Goal: Information Seeking & Learning: Find specific fact

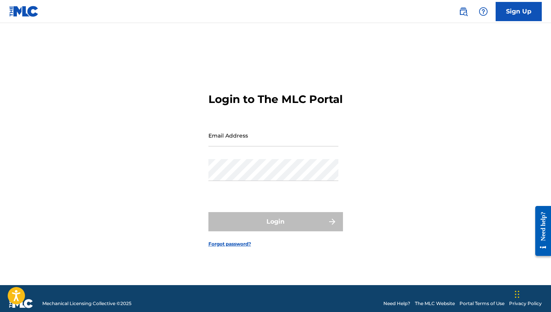
click at [465, 10] on img at bounding box center [463, 11] width 9 height 9
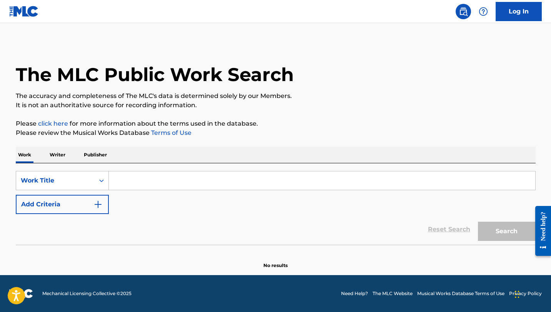
click at [117, 181] on input "Search Form" at bounding box center [322, 180] width 426 height 18
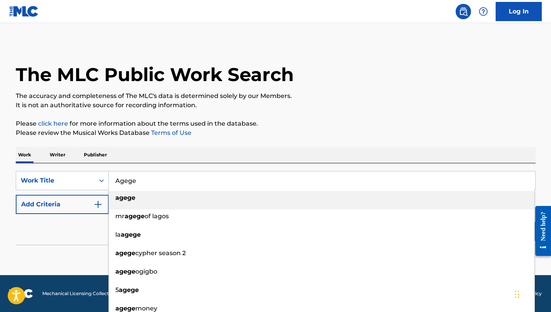
click at [218, 199] on div "agege" at bounding box center [322, 198] width 426 height 14
type input "agege"
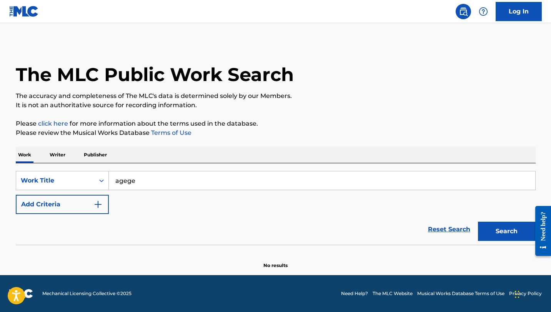
click at [92, 208] on button "Add Criteria" at bounding box center [62, 204] width 93 height 19
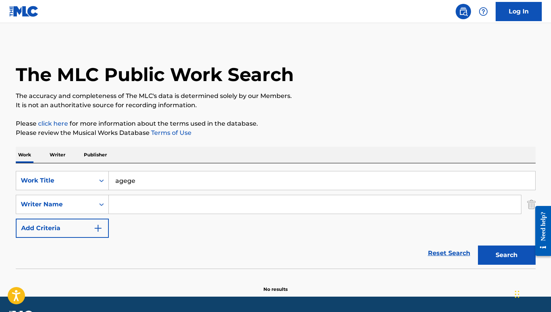
click at [139, 207] on input "Search Form" at bounding box center [315, 204] width 412 height 18
paste input "Oluwakayode Junior Balogun"
type input "Oluwakayode Junior Balogun"
click at [478, 246] on button "Search" at bounding box center [507, 255] width 58 height 19
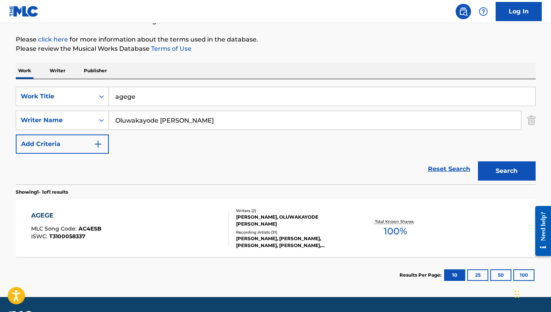
scroll to position [93, 0]
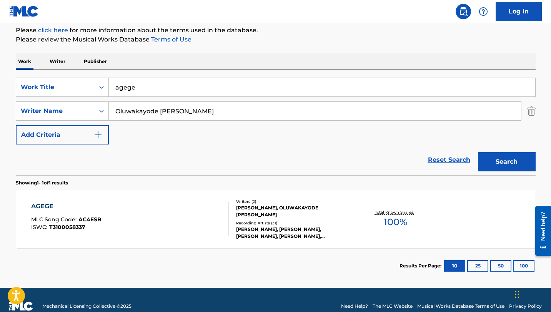
click at [33, 207] on div "AGEGE" at bounding box center [66, 206] width 70 height 9
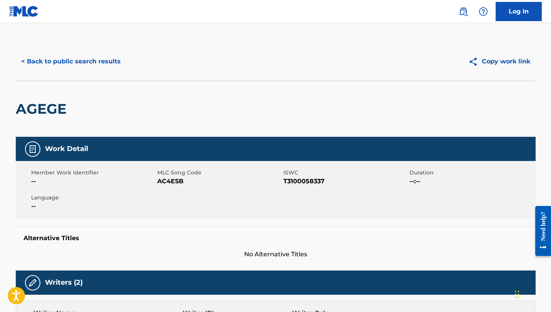
click at [32, 64] on button "< Back to public search results" at bounding box center [71, 61] width 110 height 19
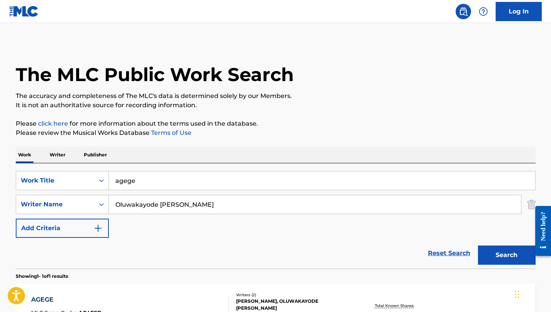
scroll to position [62, 0]
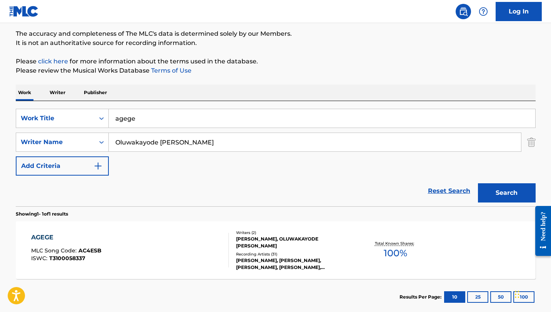
drag, startPoint x: 140, startPoint y: 123, endPoint x: 109, endPoint y: 117, distance: 32.3
click at [109, 117] on input "agege" at bounding box center [322, 118] width 426 height 18
click at [129, 122] on input "sad story" at bounding box center [322, 118] width 426 height 18
click at [286, 167] on div "SearchWithCriteriae4f95666-f62c-4db9-8e82-e1275f7655e9 Work Title story SearchW…" at bounding box center [276, 142] width 520 height 67
click at [511, 196] on button "Search" at bounding box center [507, 192] width 58 height 19
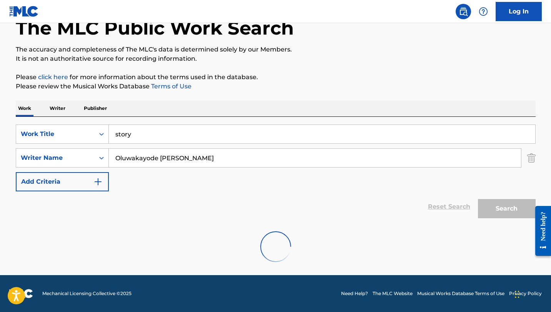
scroll to position [22, 0]
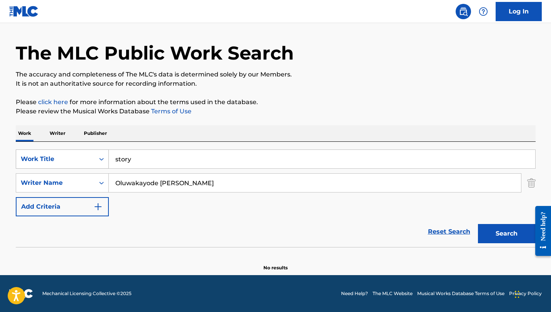
drag, startPoint x: 147, startPoint y: 160, endPoint x: 108, endPoint y: 160, distance: 39.2
click at [108, 160] on div "SearchWithCriteriae4f95666-f62c-4db9-8e82-e1275f7655e9 Work Title story" at bounding box center [276, 159] width 520 height 19
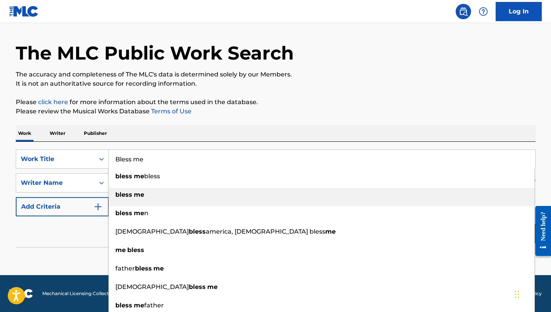
click at [121, 197] on strong "bless" at bounding box center [123, 194] width 17 height 7
type input "bless me"
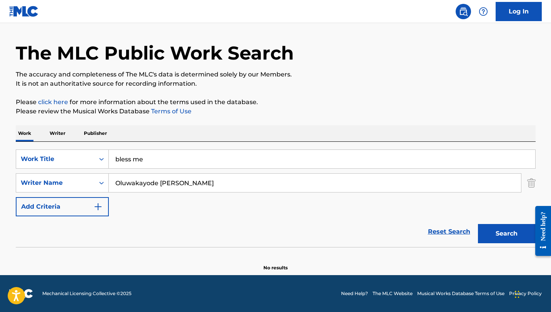
click at [478, 224] on button "Search" at bounding box center [507, 233] width 58 height 19
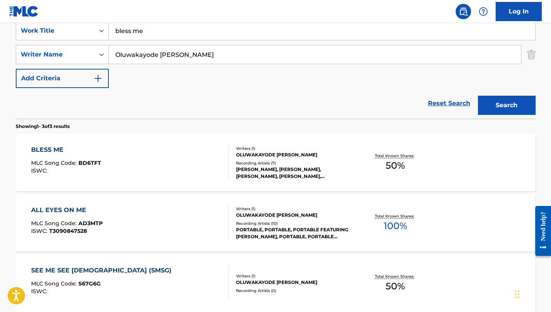
scroll to position [151, 0]
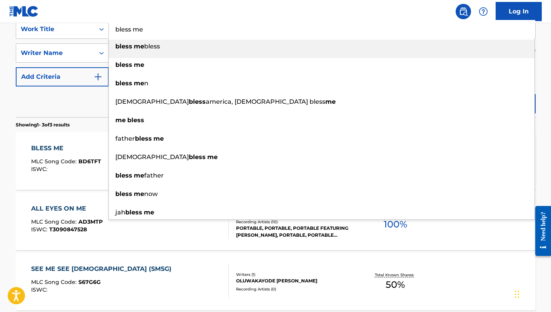
click at [58, 150] on div "BLESS ME" at bounding box center [66, 148] width 70 height 9
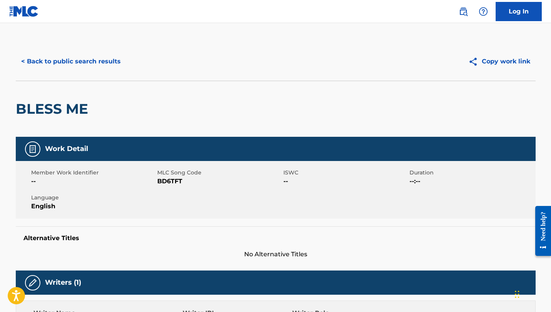
click at [46, 67] on button "< Back to public search results" at bounding box center [71, 61] width 110 height 19
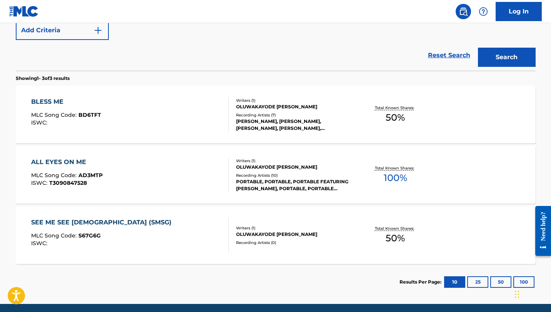
scroll to position [200, 0]
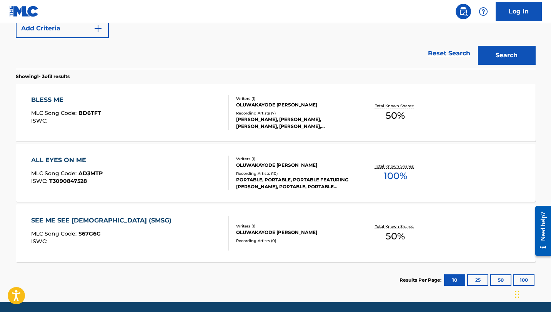
click at [110, 233] on div "MLC Song Code : S67G6G" at bounding box center [103, 235] width 144 height 8
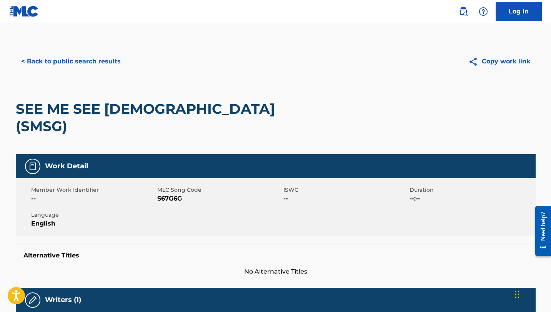
click at [32, 62] on button "< Back to public search results" at bounding box center [71, 61] width 110 height 19
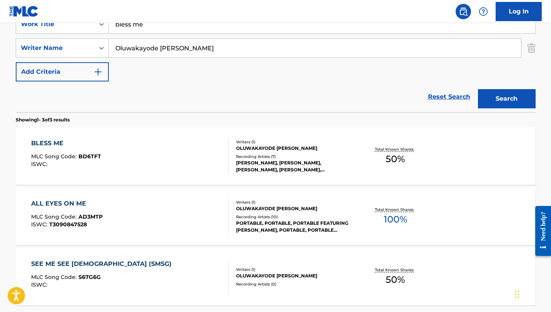
scroll to position [137, 0]
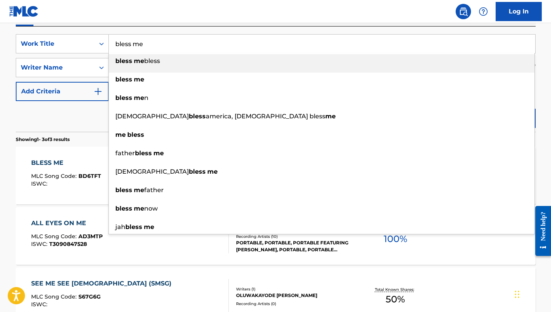
drag, startPoint x: 158, startPoint y: 50, endPoint x: 112, endPoint y: 46, distance: 46.3
click at [112, 46] on input "bless me" at bounding box center [322, 44] width 426 height 18
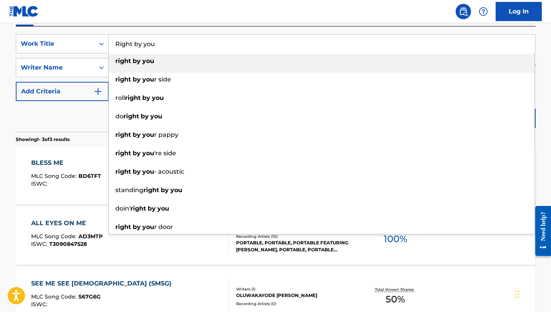
click at [181, 65] on div "right by you" at bounding box center [322, 61] width 426 height 14
type input "right by you"
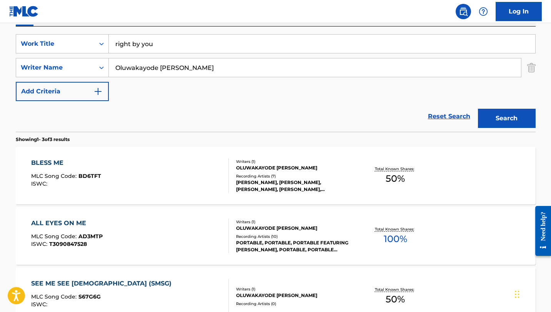
click at [495, 120] on button "Search" at bounding box center [507, 118] width 58 height 19
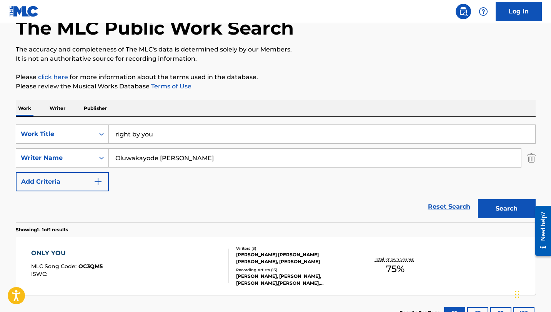
scroll to position [106, 0]
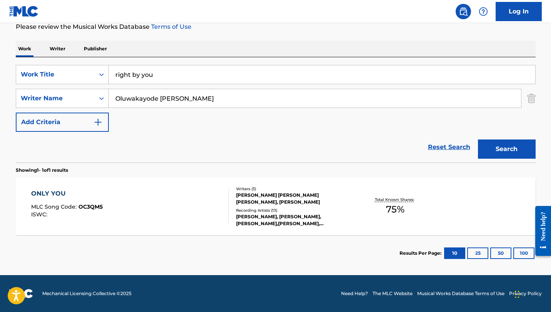
click at [59, 191] on div "ONLY YOU" at bounding box center [67, 193] width 72 height 9
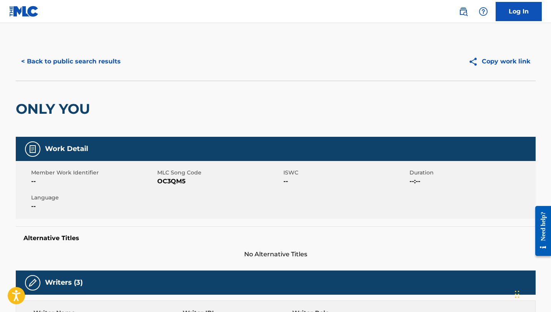
click at [28, 60] on button "< Back to public search results" at bounding box center [71, 61] width 110 height 19
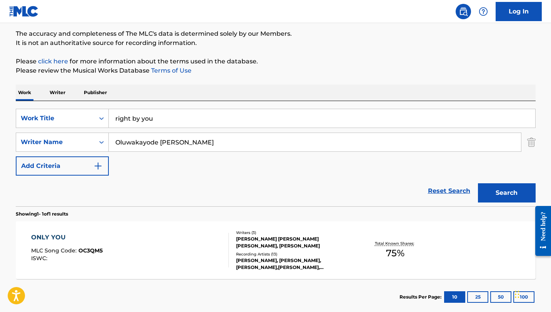
scroll to position [106, 0]
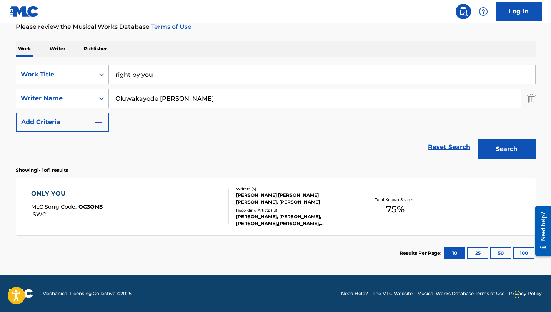
click at [173, 73] on input "right by you" at bounding box center [322, 74] width 426 height 18
type input "Halleluyah always"
click at [478, 140] on button "Search" at bounding box center [507, 149] width 58 height 19
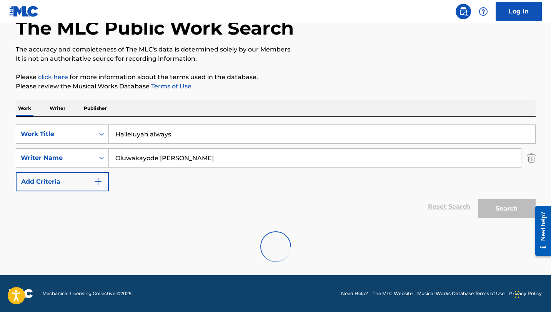
scroll to position [22, 0]
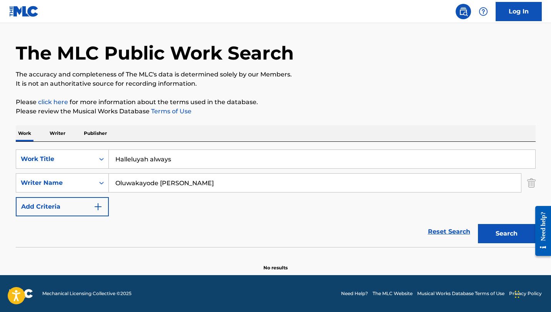
drag, startPoint x: 213, startPoint y: 185, endPoint x: 111, endPoint y: 181, distance: 101.6
click at [111, 181] on input "Oluwakayode Junior Balogun" at bounding box center [315, 183] width 412 height 18
type input "Abdul"
click at [478, 224] on button "Search" at bounding box center [507, 233] width 58 height 19
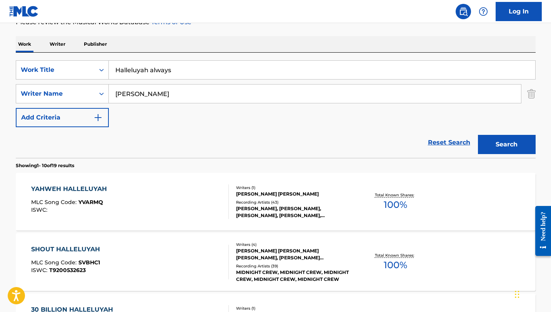
scroll to position [111, 0]
click at [112, 188] on div "YAHWEH HALLELUYAH MLC Song Code : YVARMQ ISWC :" at bounding box center [130, 201] width 198 height 35
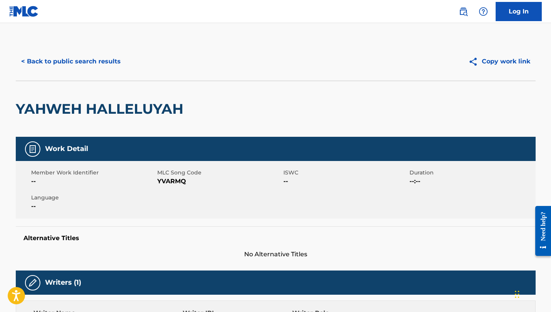
scroll to position [4, 0]
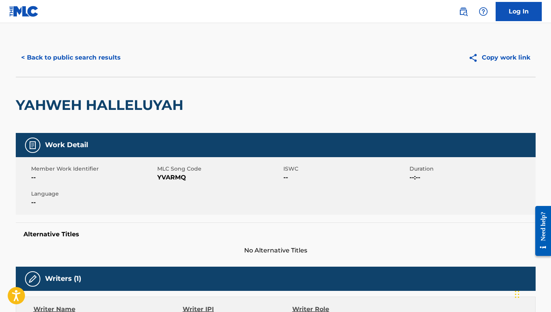
click at [30, 55] on button "< Back to public search results" at bounding box center [71, 57] width 110 height 19
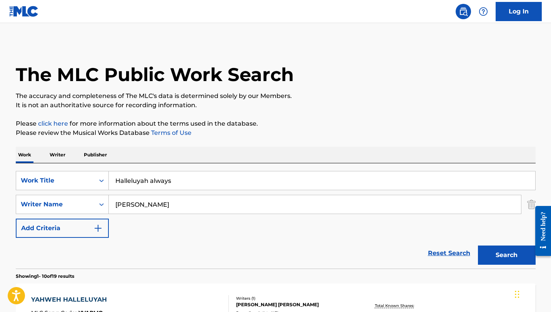
drag, startPoint x: 180, startPoint y: 185, endPoint x: 120, endPoint y: 175, distance: 61.1
click at [120, 175] on input "Halleluyah always" at bounding box center [322, 180] width 426 height 18
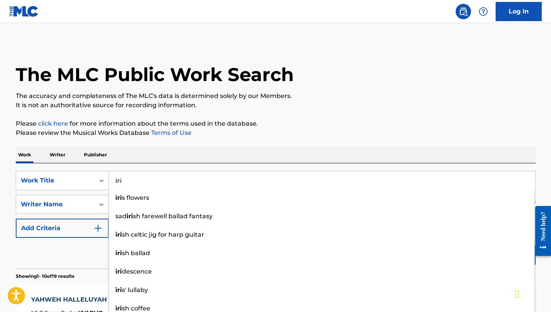
click at [135, 183] on input "Iri" at bounding box center [322, 180] width 426 height 18
type input "Iri"
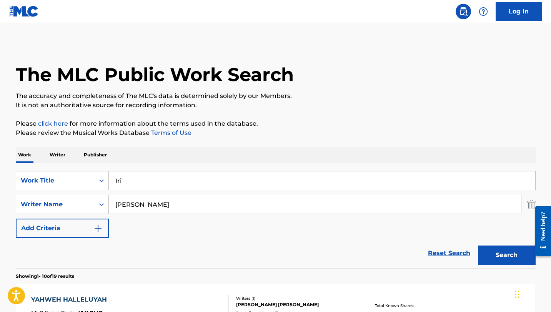
click at [94, 257] on div "Reset Search Search" at bounding box center [276, 253] width 520 height 31
click at [150, 210] on input "Abdul" at bounding box center [315, 204] width 412 height 18
type input "Sola Allyson"
click at [478, 246] on button "Search" at bounding box center [507, 255] width 58 height 19
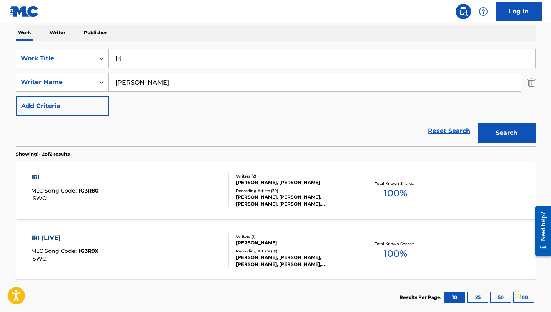
scroll to position [124, 0]
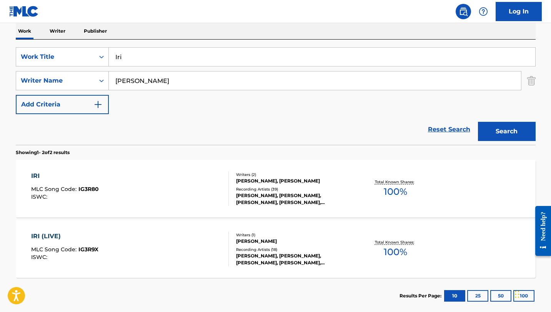
click at [44, 175] on div "IRI" at bounding box center [65, 175] width 68 height 9
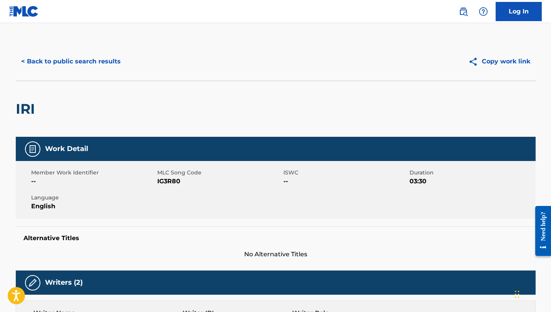
click at [33, 63] on button "< Back to public search results" at bounding box center [71, 61] width 110 height 19
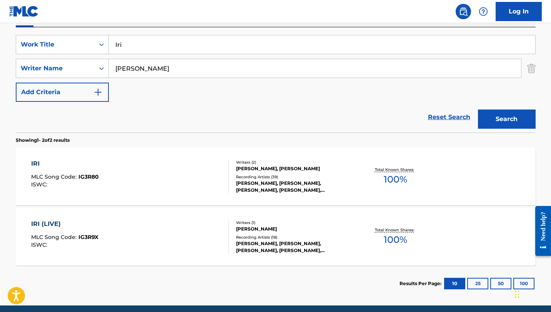
scroll to position [165, 0]
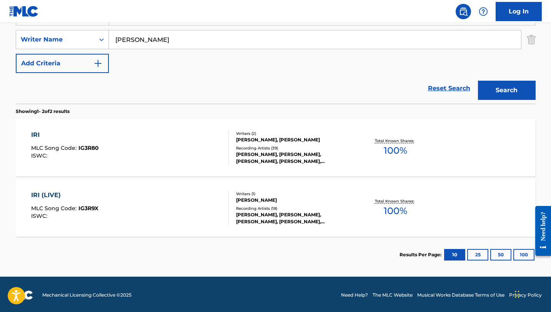
click at [54, 198] on div "IRI (LIVE)" at bounding box center [64, 195] width 67 height 9
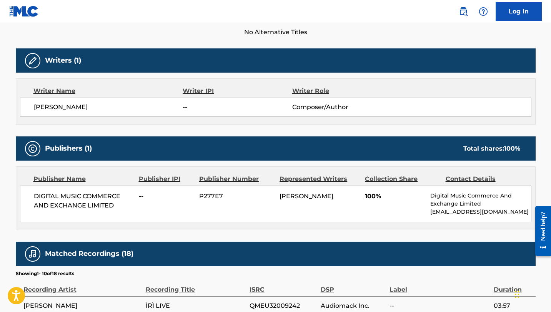
scroll to position [261, 0]
